Goal: Information Seeking & Learning: Learn about a topic

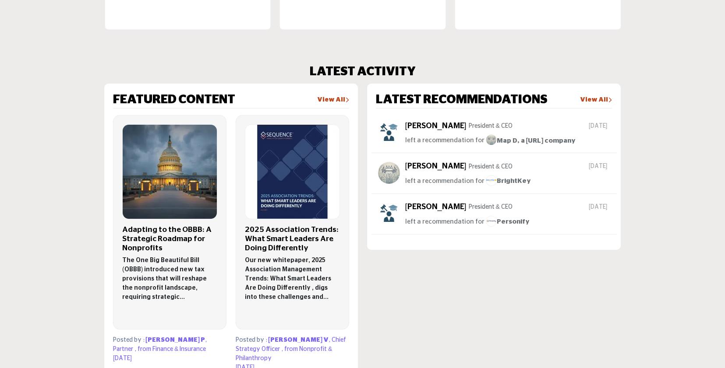
scroll to position [460, 0]
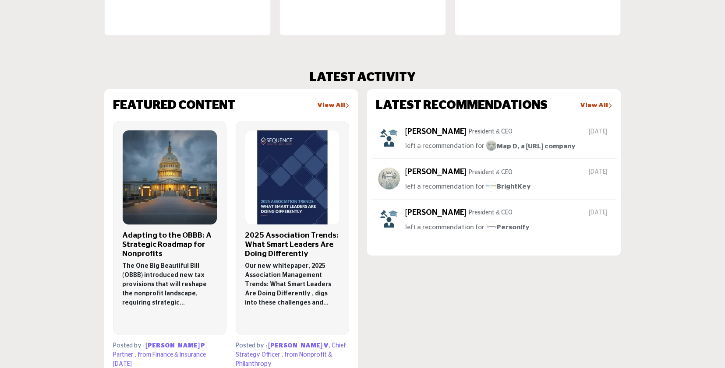
click at [597, 107] on link "View All" at bounding box center [596, 106] width 32 height 9
click at [602, 104] on link "View All" at bounding box center [596, 106] width 32 height 9
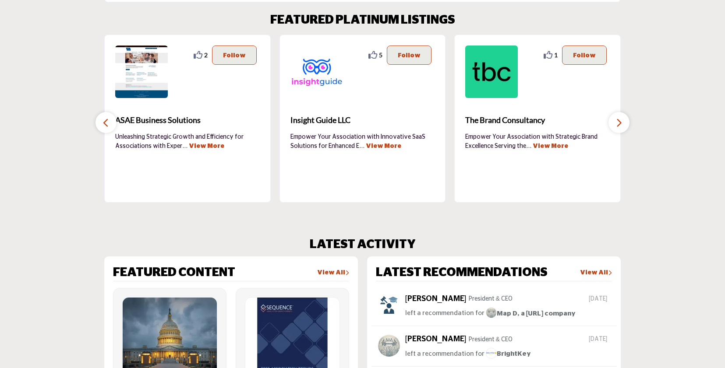
scroll to position [293, 0]
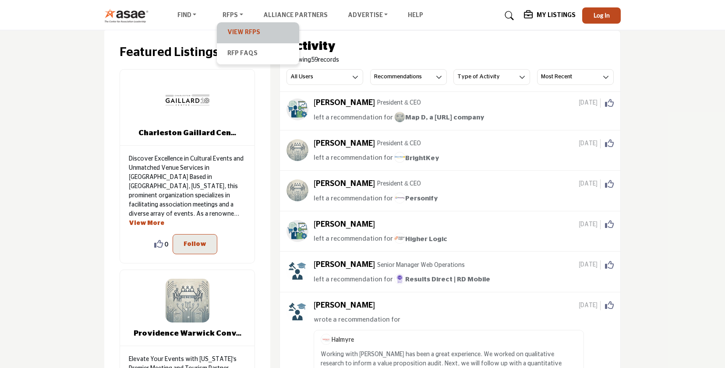
click at [237, 32] on link "View RFPs" at bounding box center [258, 33] width 74 height 12
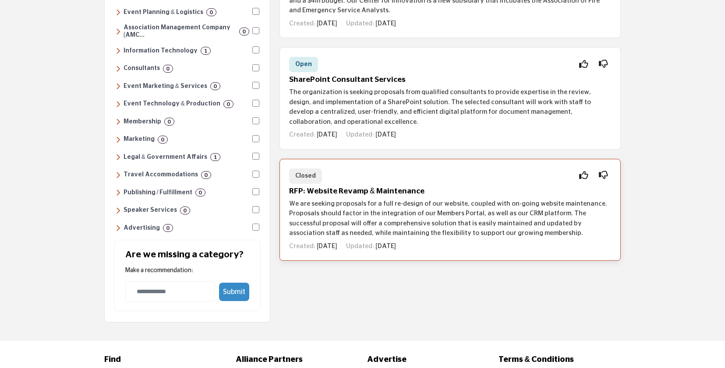
scroll to position [191, 0]
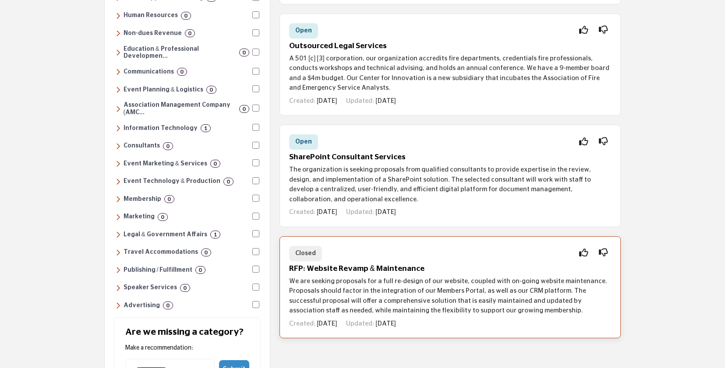
click at [324, 286] on p "We are seeking proposals for a full re-design of our website, coupled with on-g…" at bounding box center [450, 296] width 322 height 39
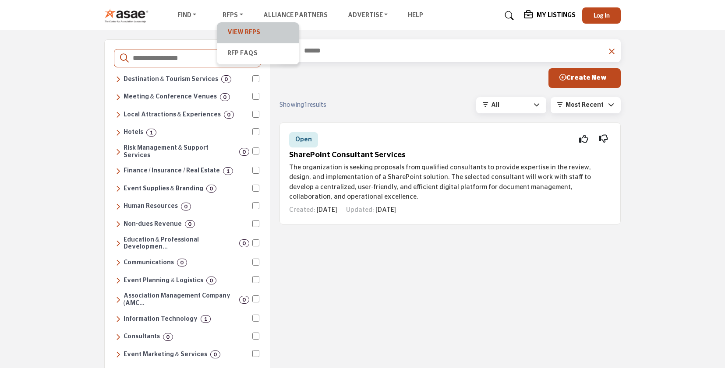
click at [233, 29] on link "View RFPs" at bounding box center [258, 33] width 74 height 12
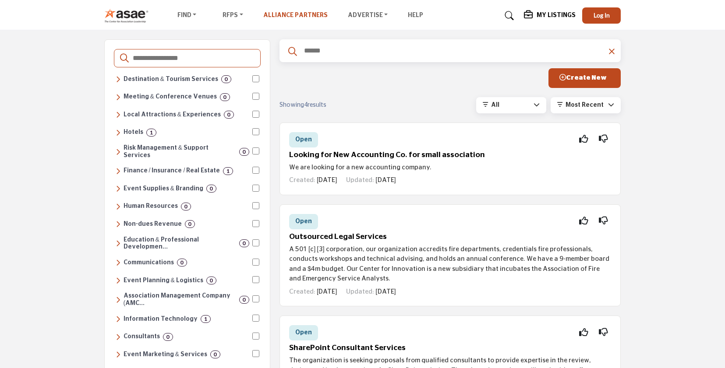
click at [298, 13] on link "Alliance Partners" at bounding box center [295, 15] width 64 height 6
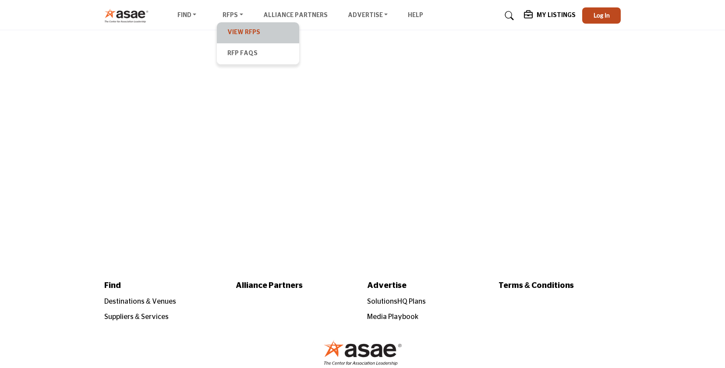
click at [232, 34] on link "View RFPs" at bounding box center [258, 33] width 74 height 12
